Goal: Task Accomplishment & Management: Use online tool/utility

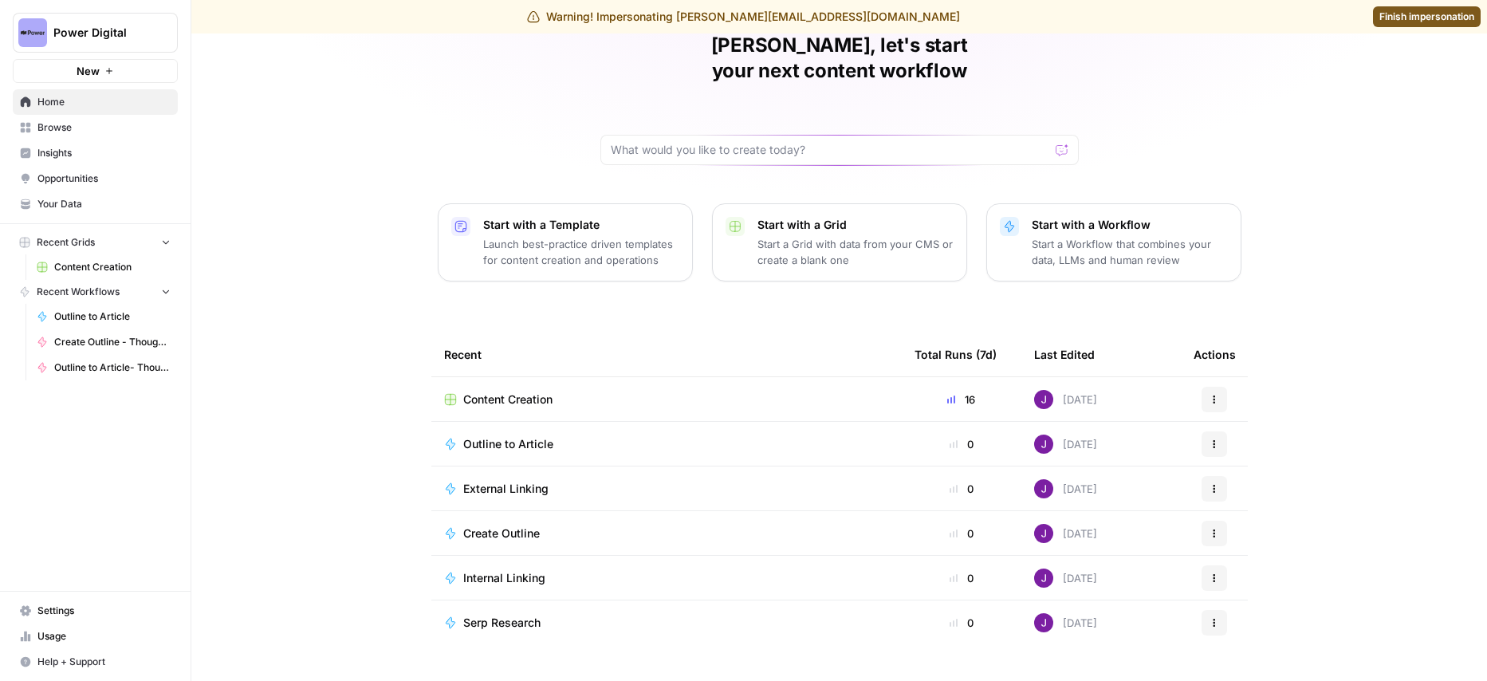
scroll to position [86, 0]
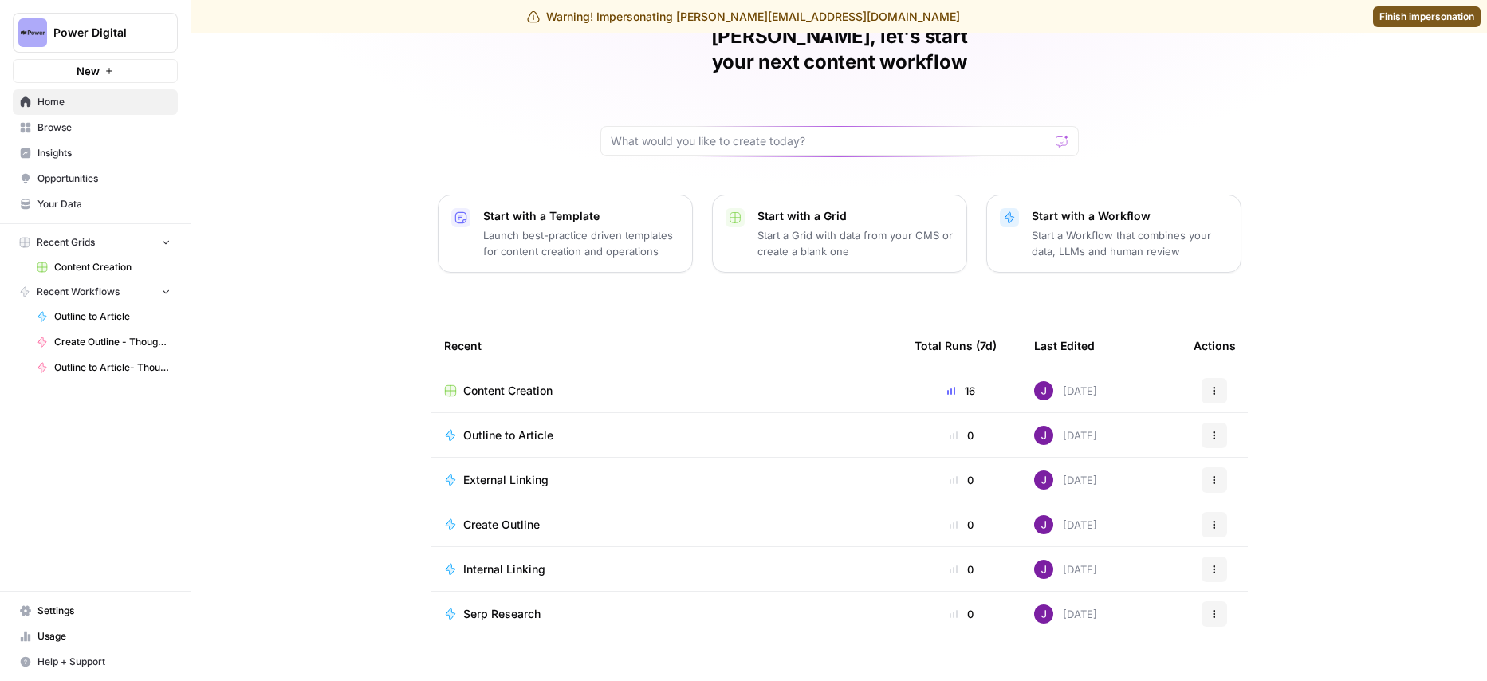
click at [96, 120] on link "Browse" at bounding box center [95, 128] width 165 height 26
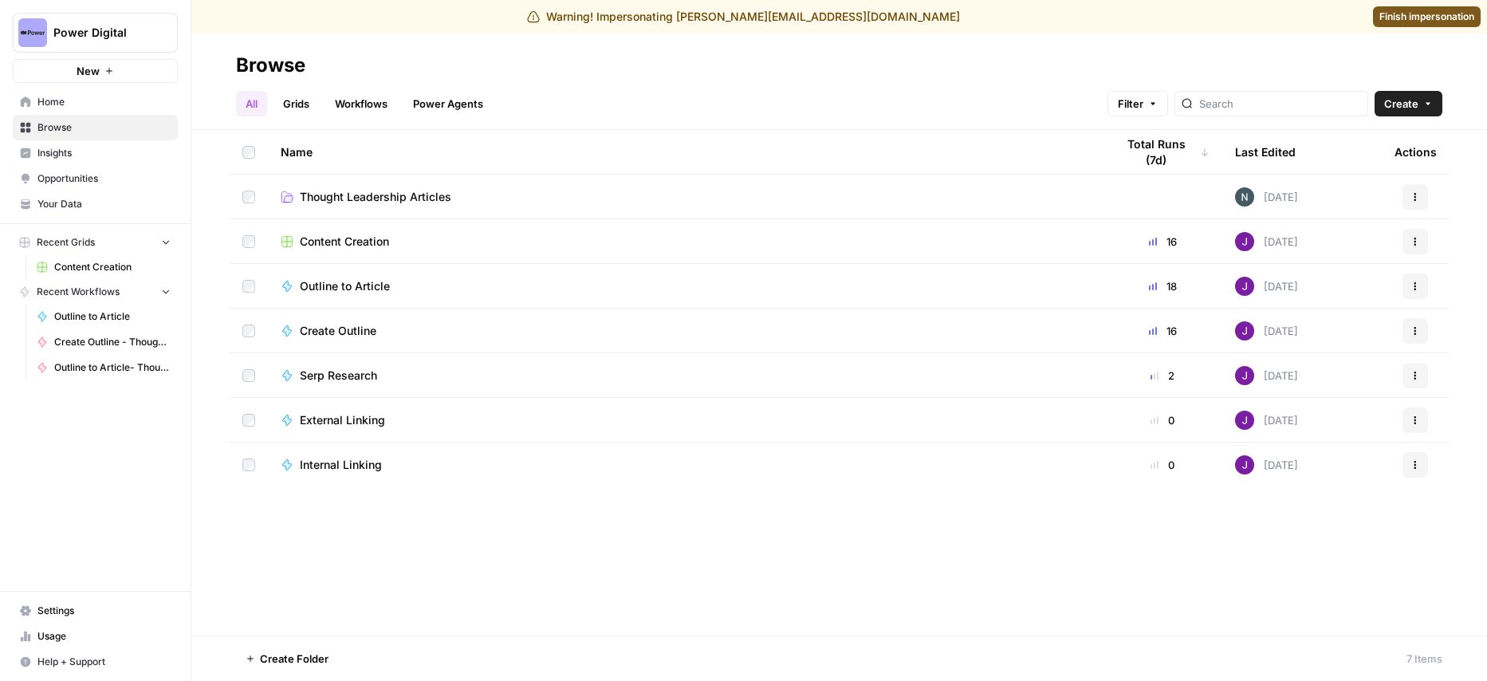
click at [371, 98] on link "Workflows" at bounding box center [361, 104] width 72 height 26
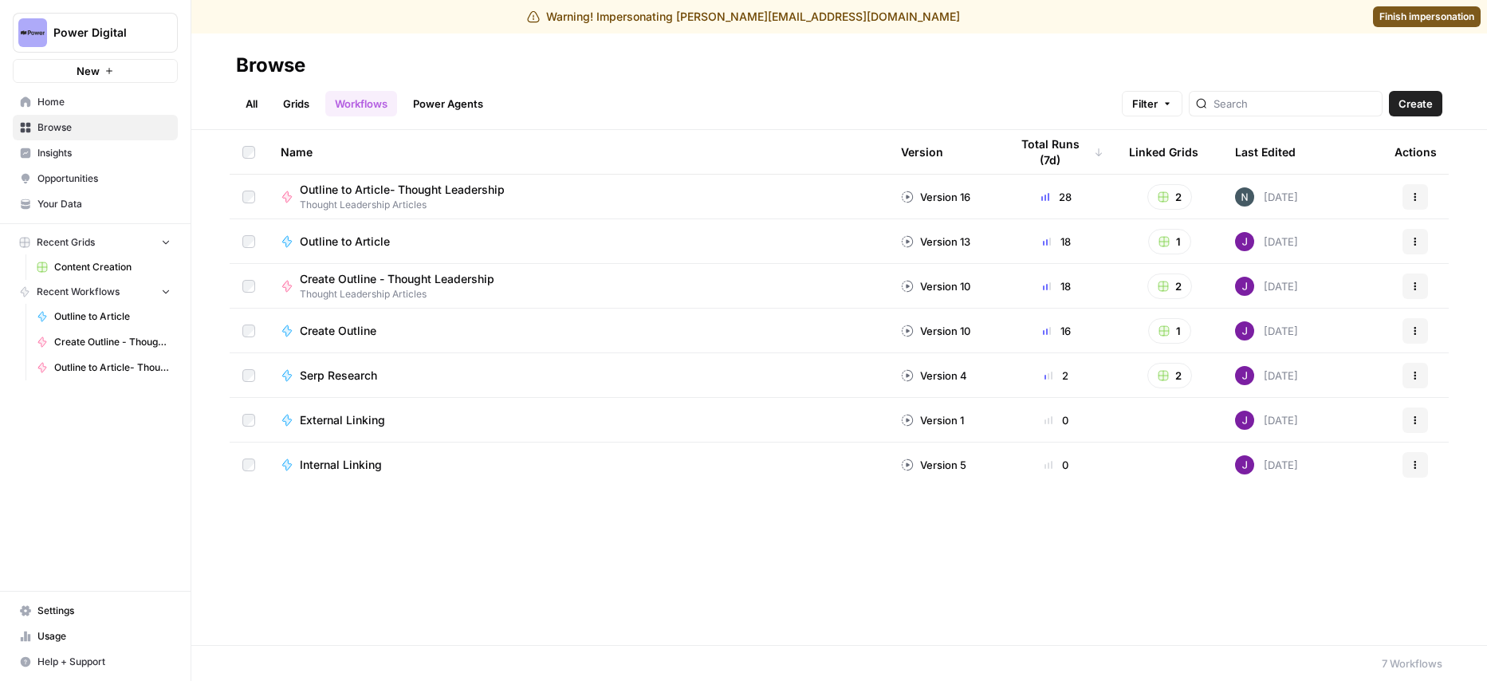
click at [344, 469] on span "Internal Linking" at bounding box center [341, 465] width 82 height 16
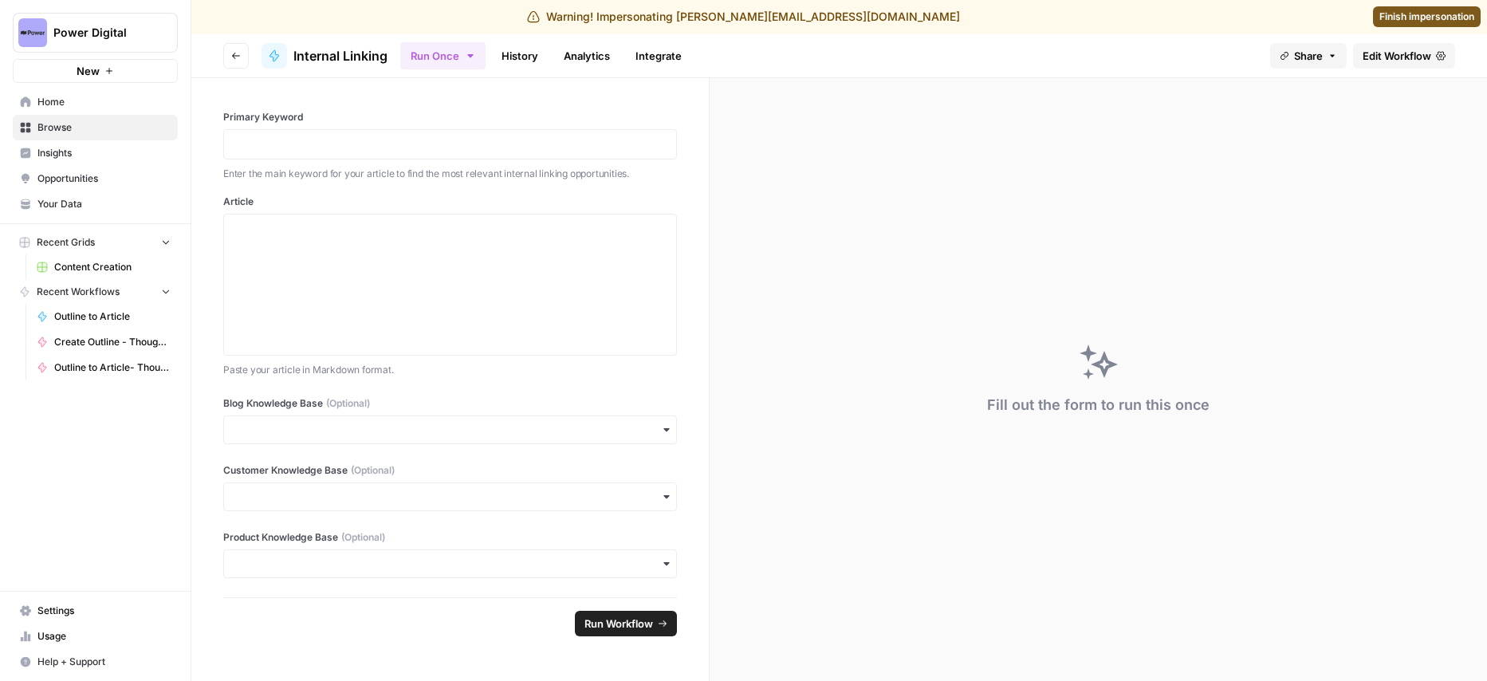
click at [1395, 53] on span "Edit Workflow" at bounding box center [1397, 56] width 69 height 16
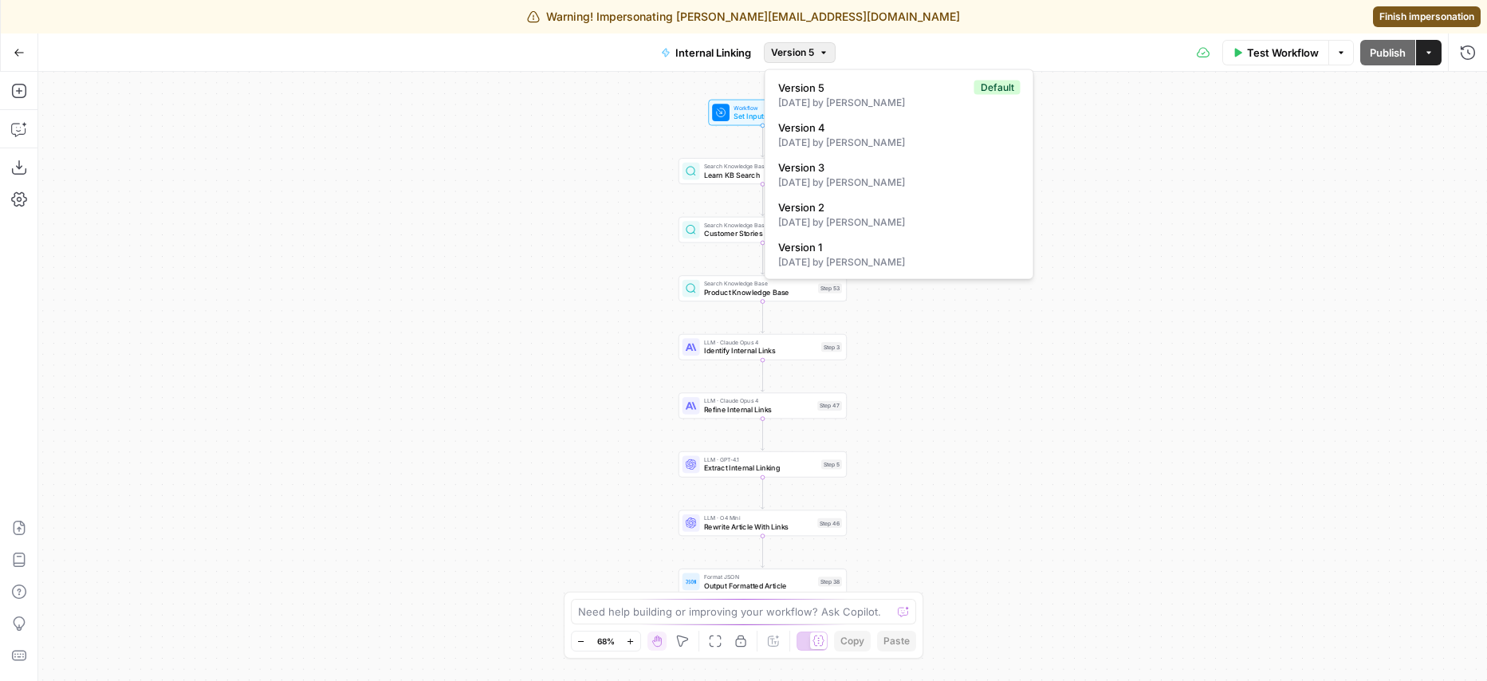
click at [801, 49] on span "Version 5" at bounding box center [792, 52] width 43 height 14
click at [452, 49] on div "Go Back Internal Linking Version 5 Test Workflow Options Publish Actions Run Hi…" at bounding box center [743, 51] width 1487 height 37
click at [18, 53] on icon "button" at bounding box center [19, 52] width 11 height 11
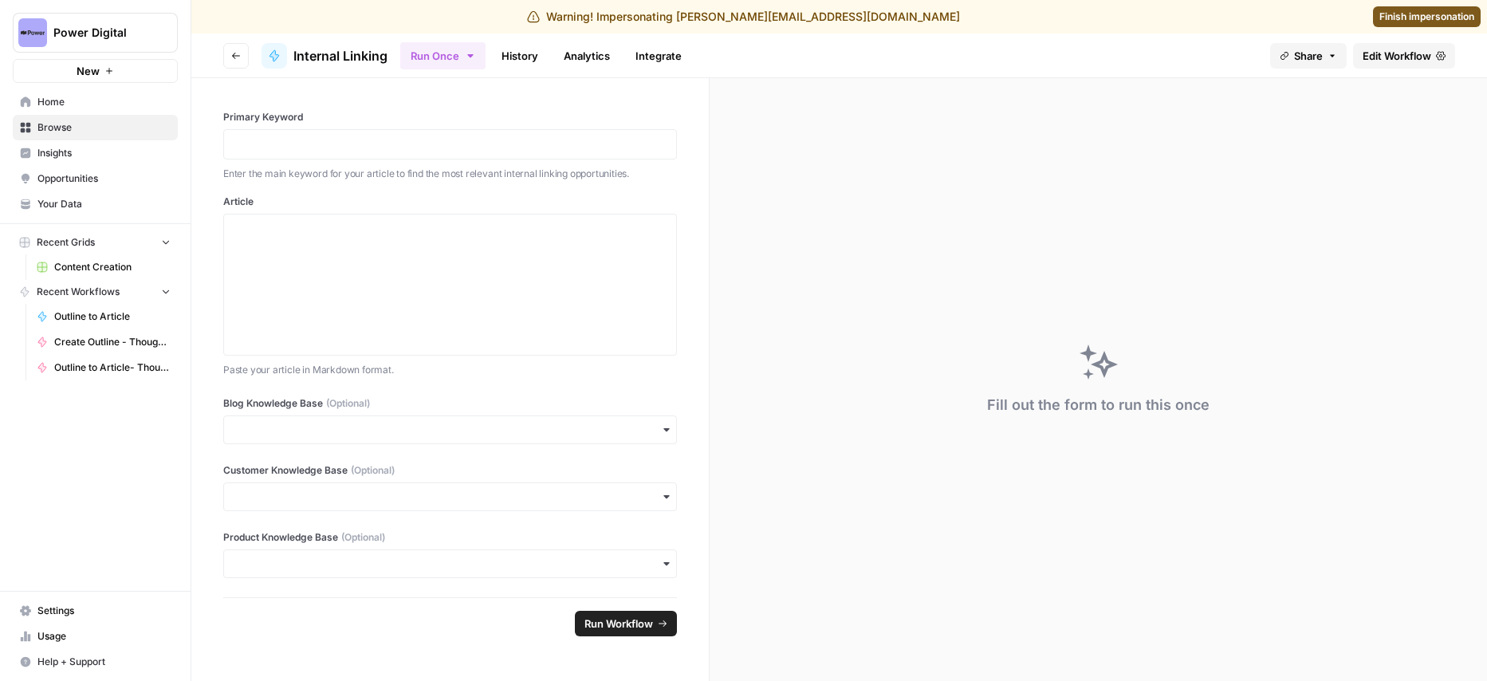
click at [230, 57] on button "Go back" at bounding box center [236, 56] width 26 height 26
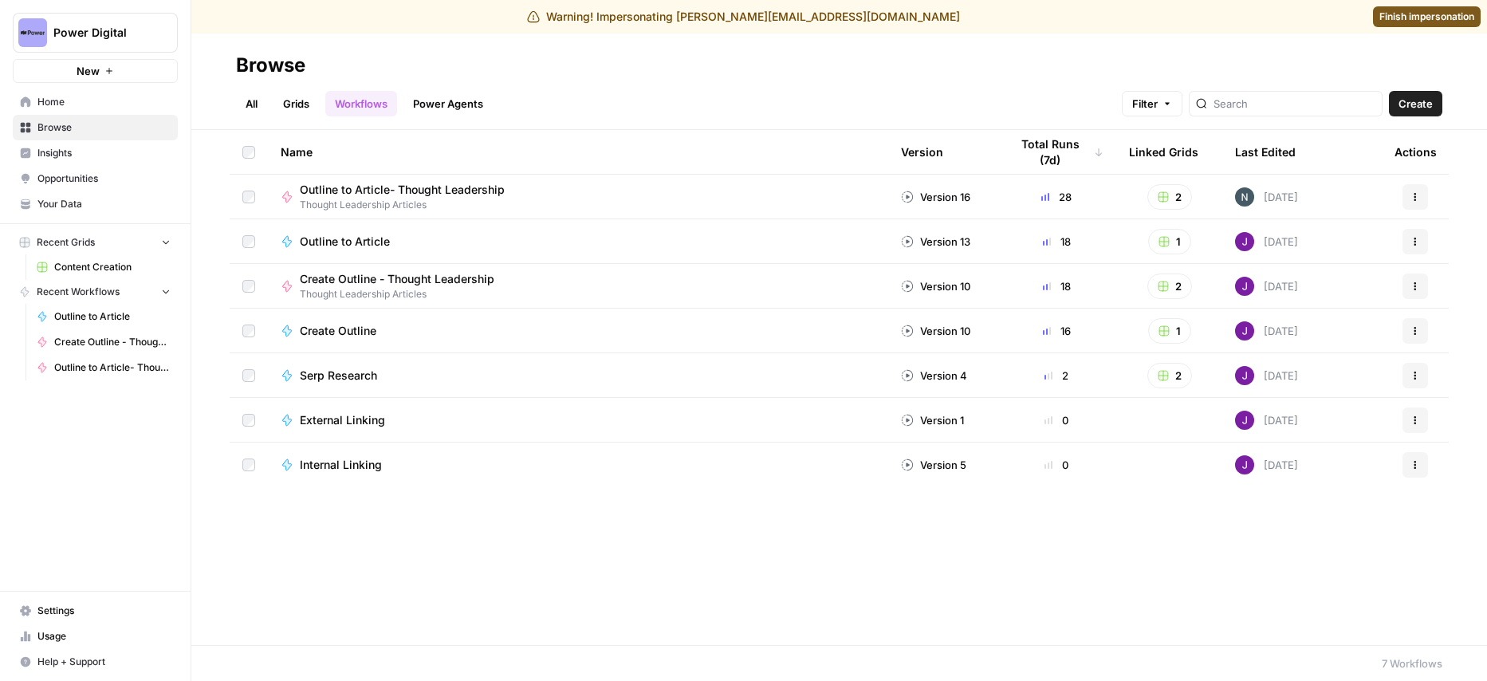
click at [435, 408] on td "External Linking" at bounding box center [578, 420] width 620 height 44
click at [383, 417] on span "External Linking" at bounding box center [342, 420] width 85 height 16
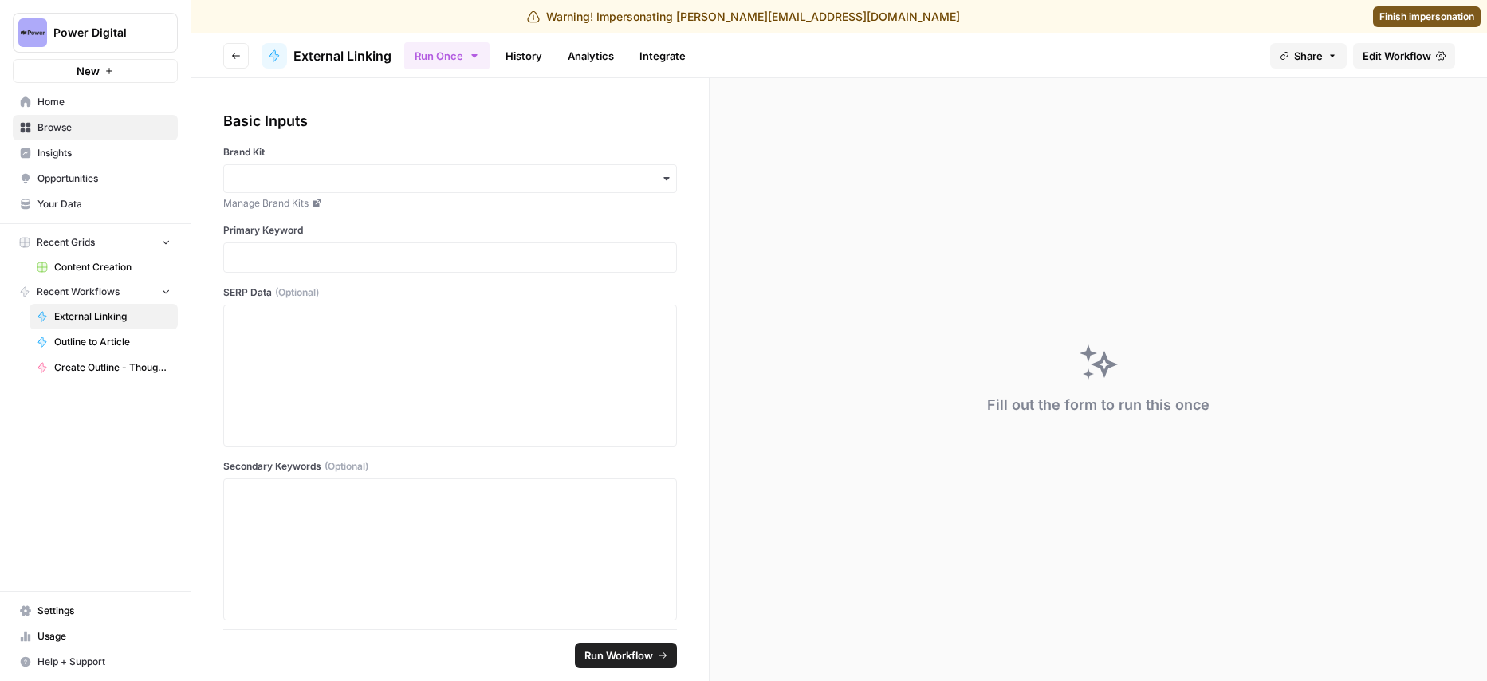
click at [1372, 57] on span "Edit Workflow" at bounding box center [1397, 56] width 69 height 16
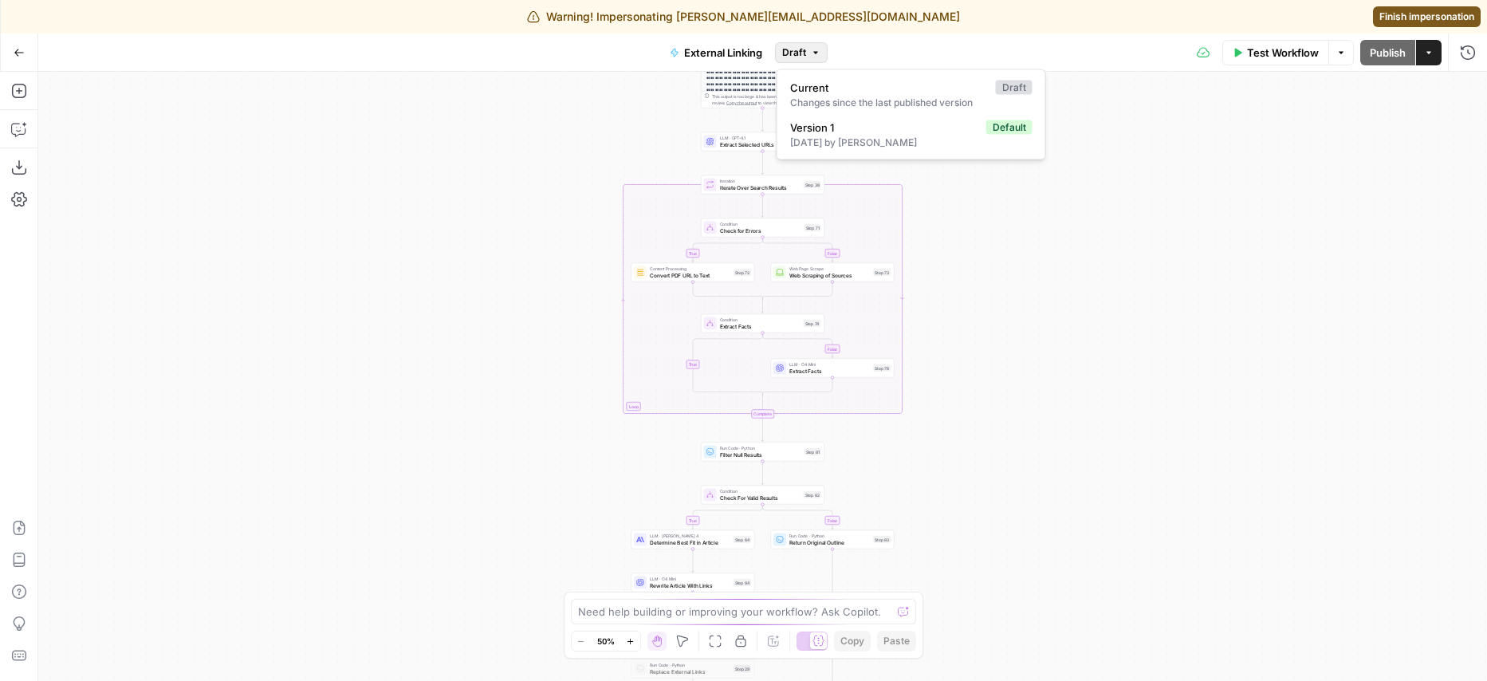
click at [788, 45] on span "Draft" at bounding box center [794, 52] width 24 height 14
click at [25, 52] on button "Go Back" at bounding box center [19, 52] width 29 height 29
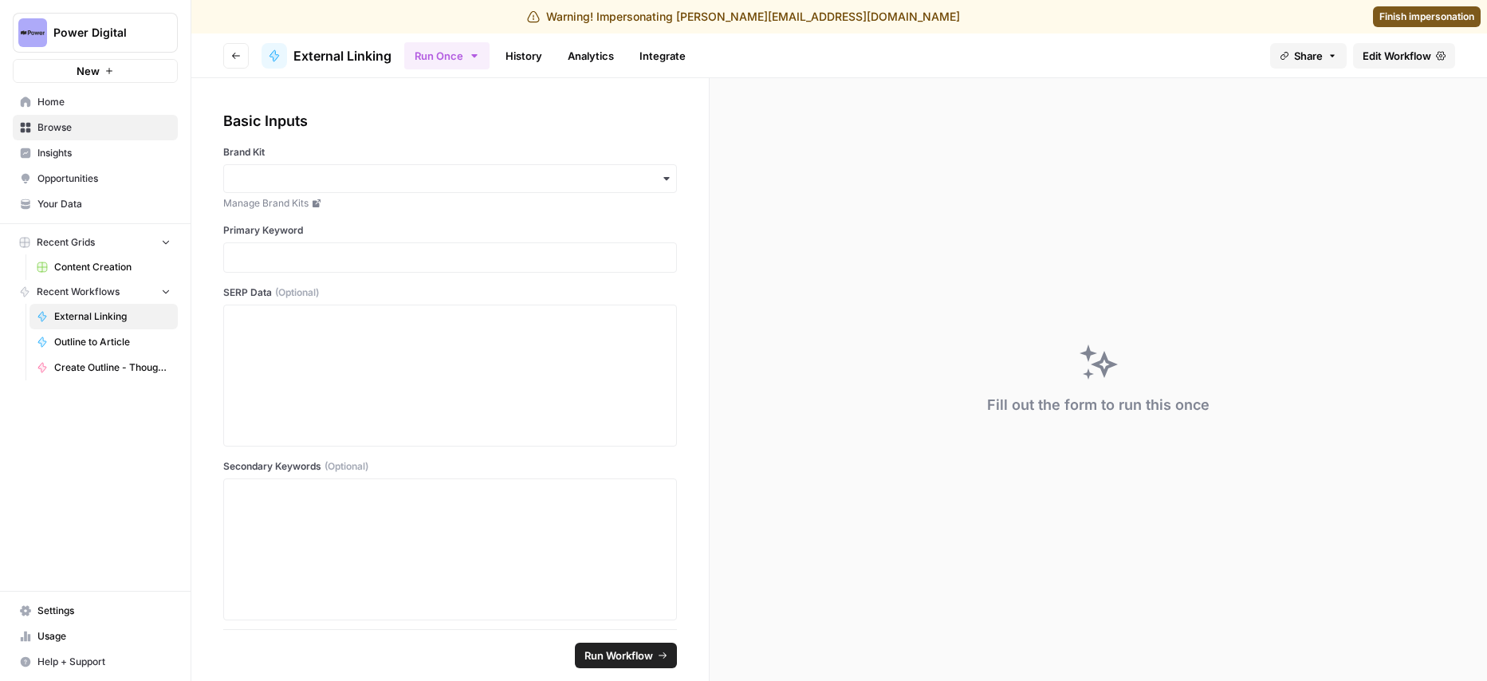
click at [226, 52] on button "Go back" at bounding box center [236, 56] width 26 height 26
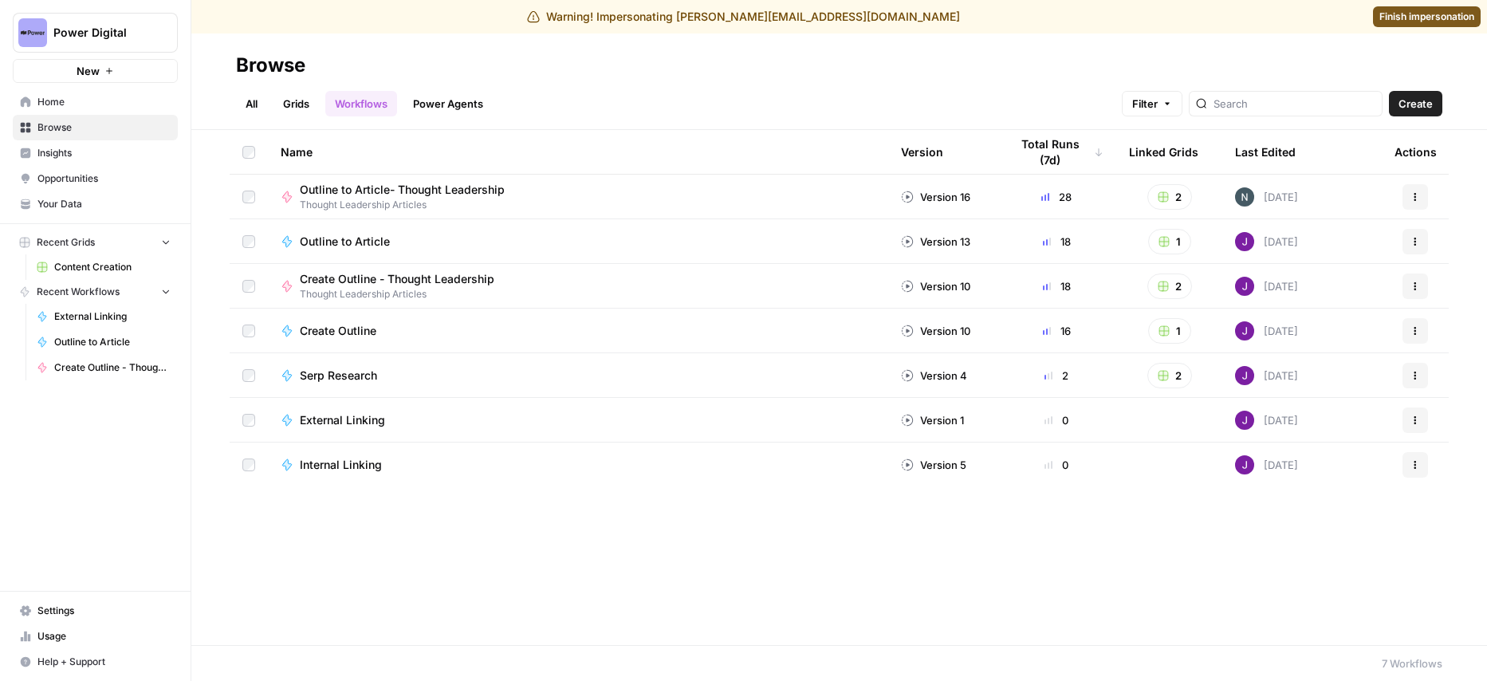
click at [475, 329] on div "Create Outline" at bounding box center [578, 331] width 595 height 16
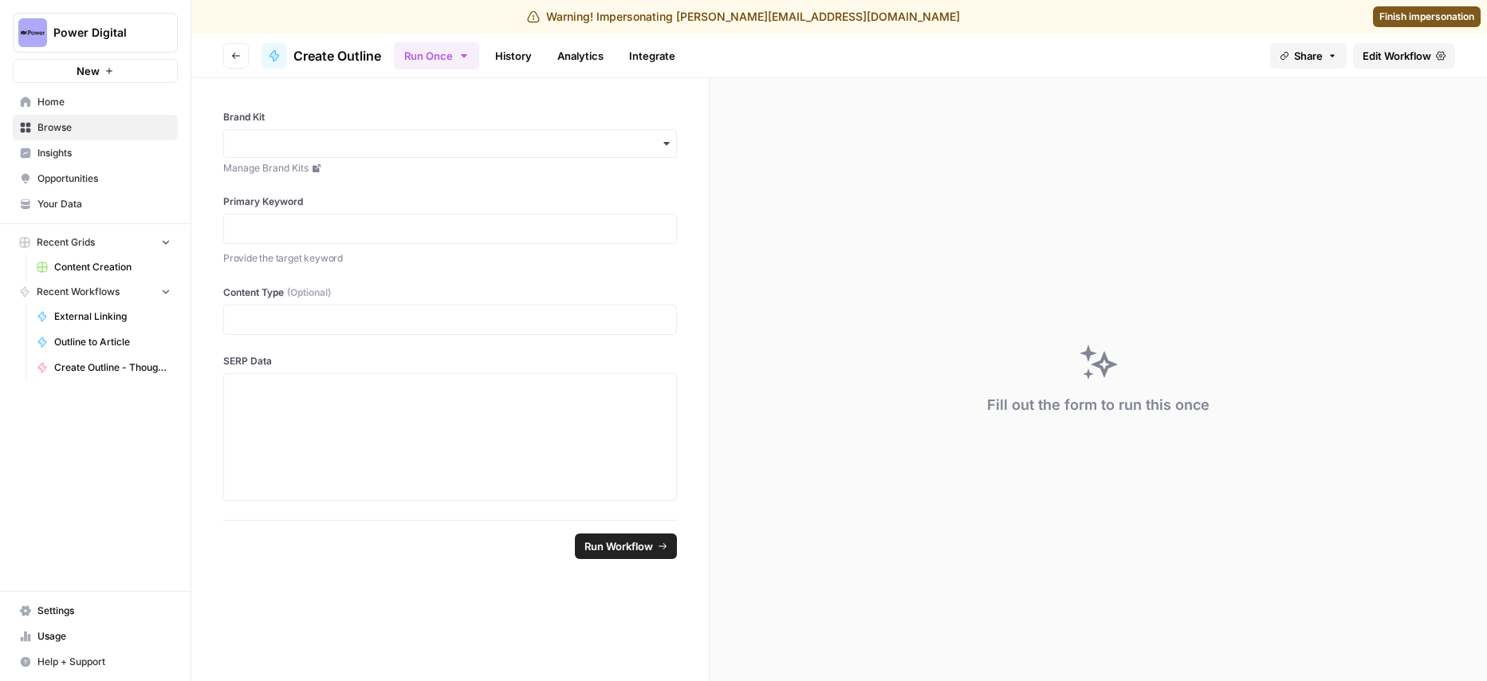
click at [1436, 49] on link "Edit Workflow" at bounding box center [1404, 56] width 102 height 26
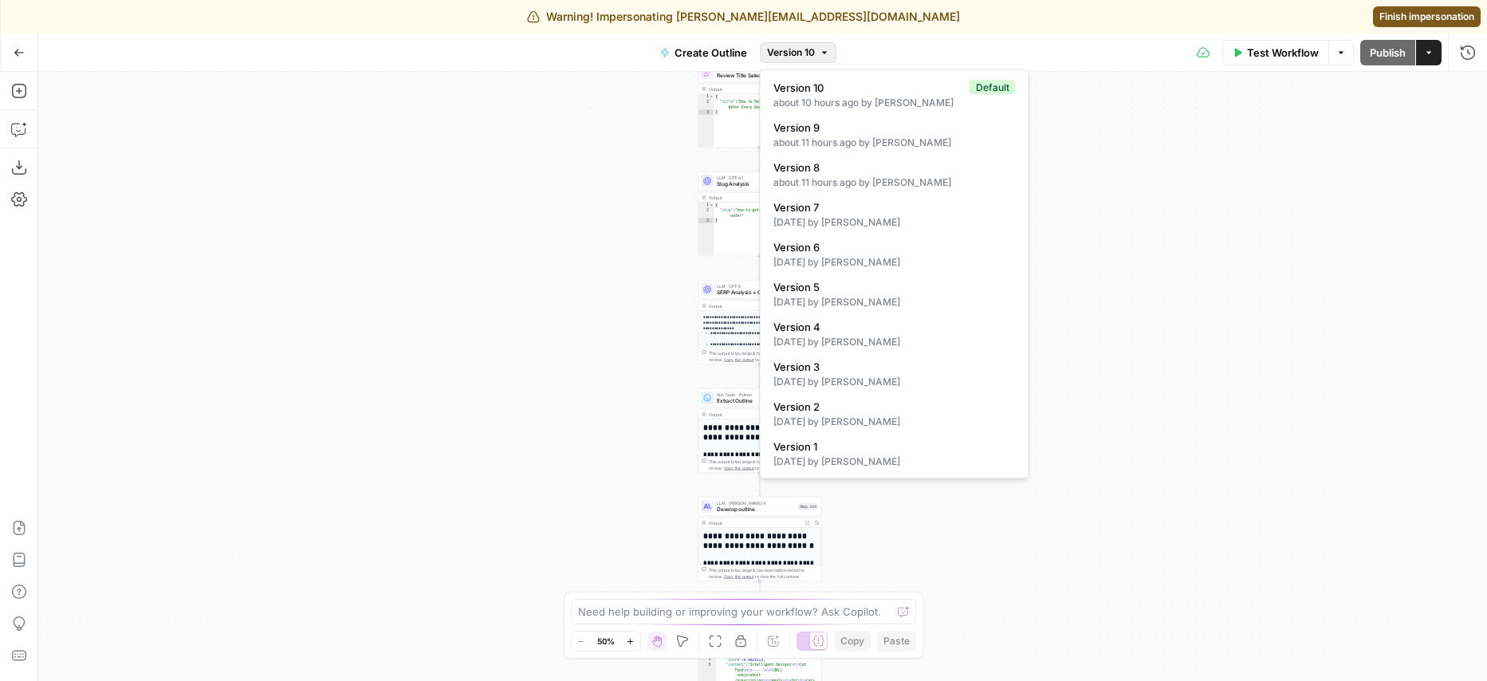
click at [800, 57] on span "Version 10" at bounding box center [791, 52] width 48 height 14
click at [23, 57] on icon "button" at bounding box center [19, 52] width 11 height 11
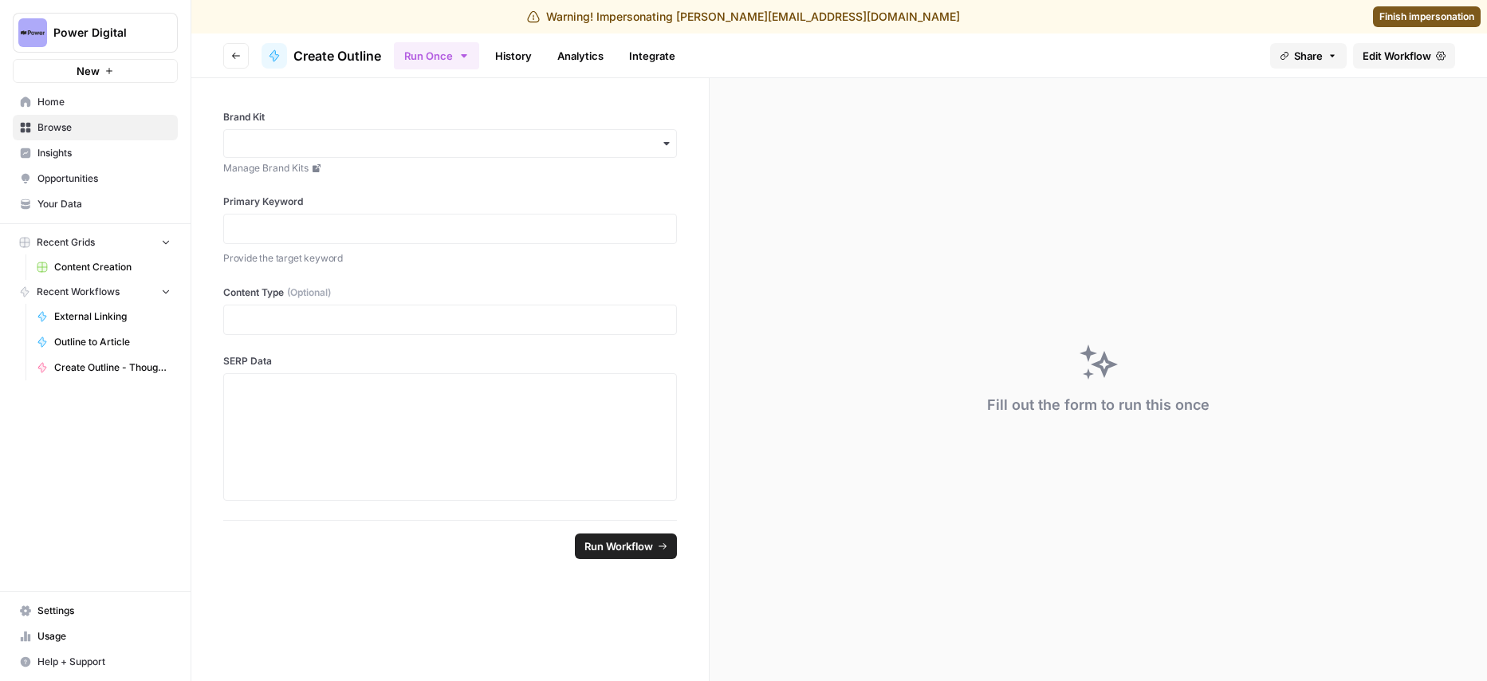
click at [241, 56] on button "Go back" at bounding box center [236, 56] width 26 height 26
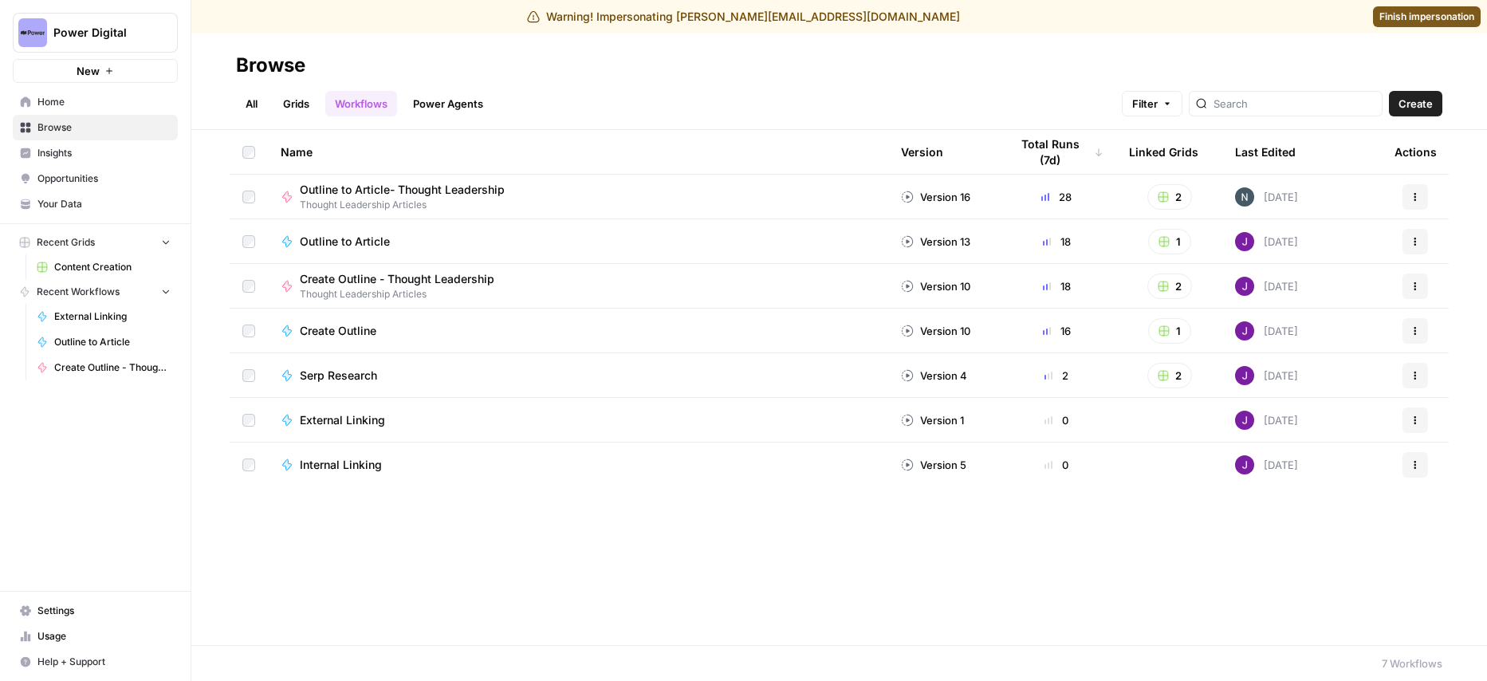
click at [719, 237] on div "Outline to Article" at bounding box center [578, 242] width 595 height 16
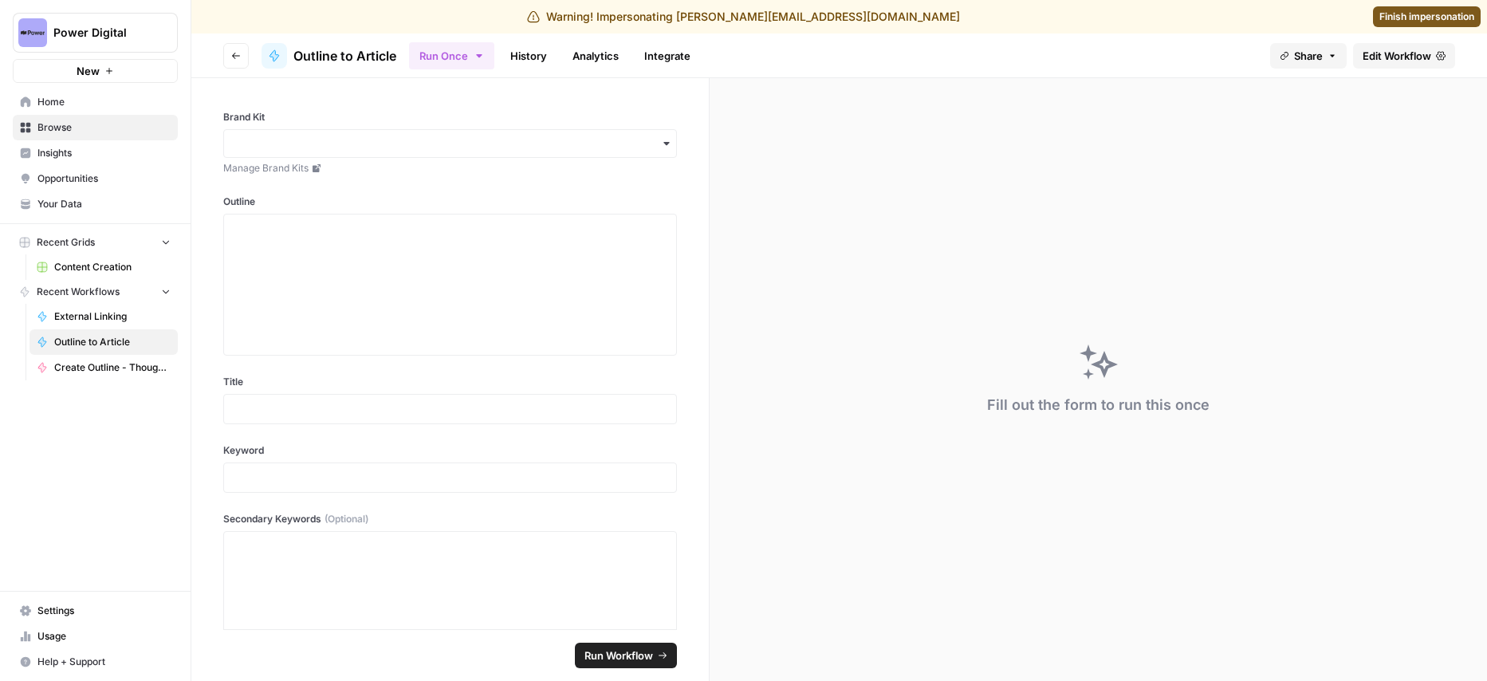
click at [1372, 56] on span "Edit Workflow" at bounding box center [1397, 56] width 69 height 16
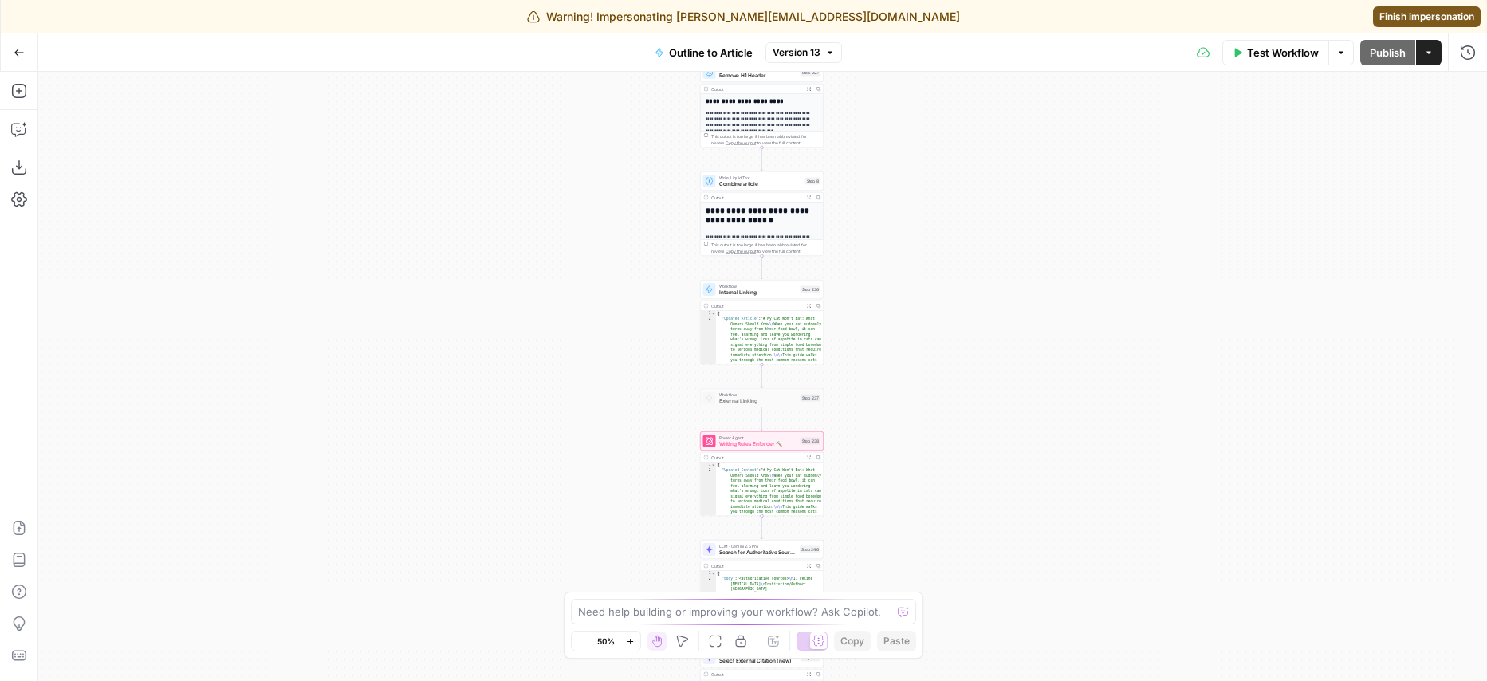
click at [801, 53] on span "Version 13" at bounding box center [797, 52] width 48 height 14
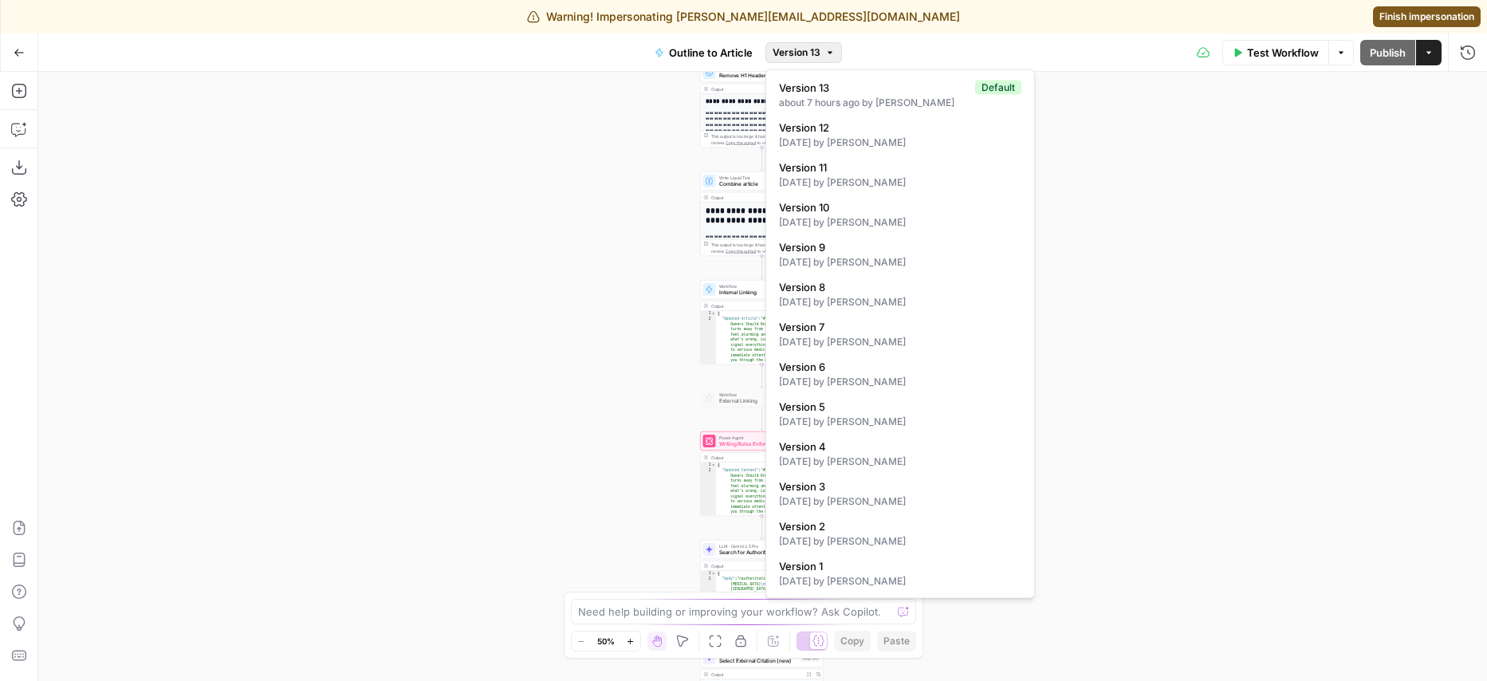
click at [23, 53] on icon "button" at bounding box center [19, 52] width 11 height 11
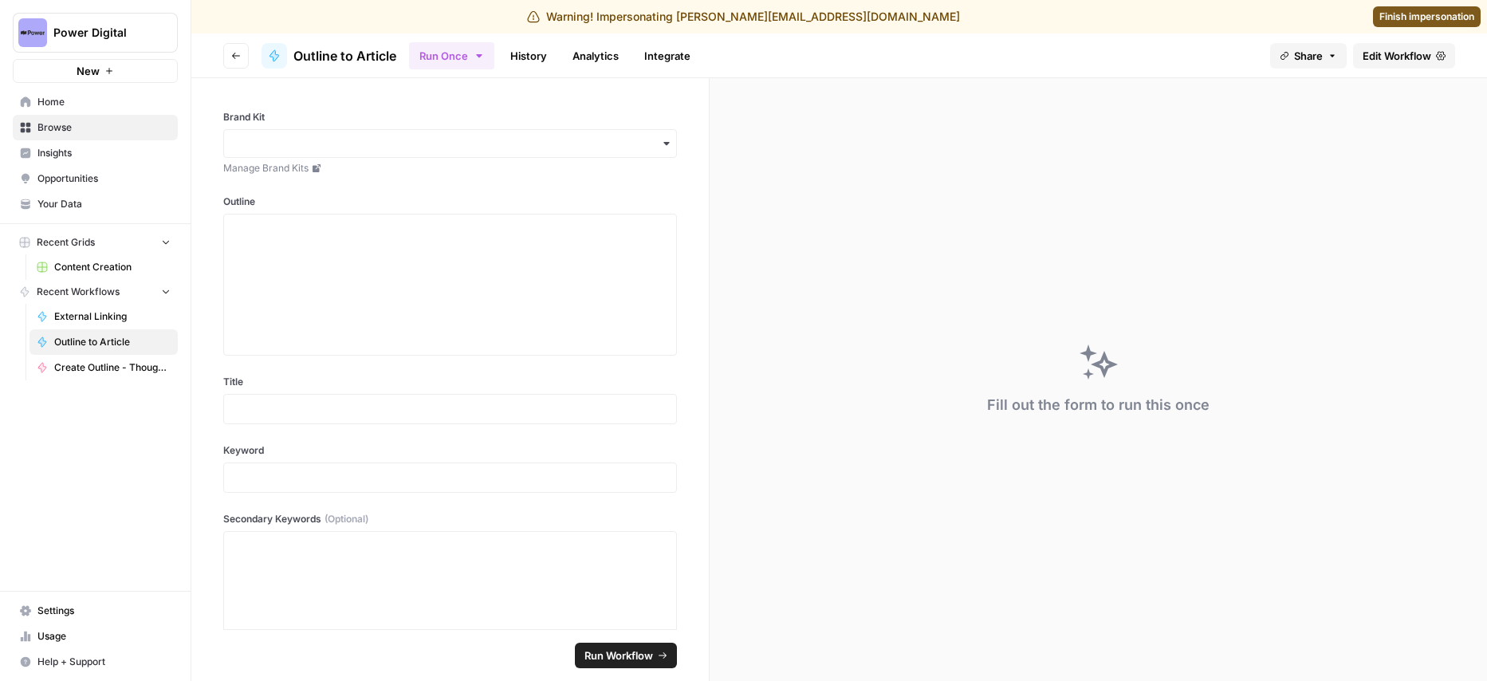
click at [1455, 6] on div "Warning! Impersonating [PERSON_NAME][EMAIL_ADDRESS][DOMAIN_NAME] Finish imperso…" at bounding box center [743, 16] width 1487 height 33
click at [1455, 15] on span "Finish impersonation" at bounding box center [1427, 17] width 95 height 14
